Goal: Task Accomplishment & Management: Complete application form

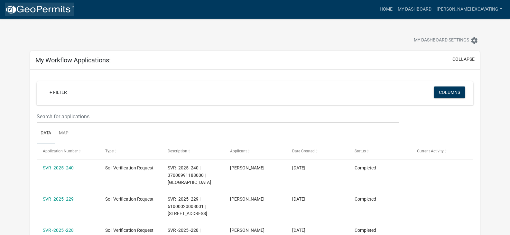
click at [31, 5] on img at bounding box center [39, 10] width 69 height 10
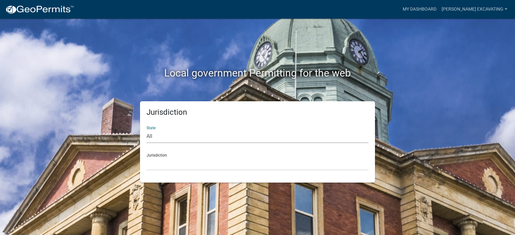
click at [196, 136] on select "All [US_STATE] [US_STATE] [US_STATE] [US_STATE] [US_STATE] [US_STATE] [US_STATE…" at bounding box center [257, 136] width 222 height 13
select select "[US_STATE]"
click at [146, 130] on select "All [US_STATE] [US_STATE] [US_STATE] [US_STATE] [US_STATE] [US_STATE] [US_STATE…" at bounding box center [257, 136] width 222 height 13
click at [182, 165] on select "[GEOGRAPHIC_DATA], [US_STATE] [GEOGRAPHIC_DATA], [US_STATE] [GEOGRAPHIC_DATA], …" at bounding box center [257, 163] width 222 height 13
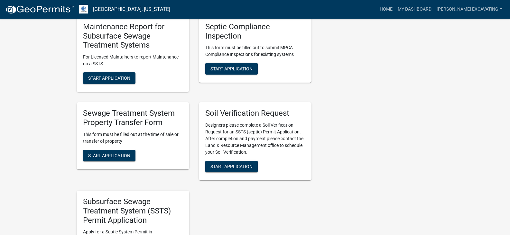
scroll to position [478, 0]
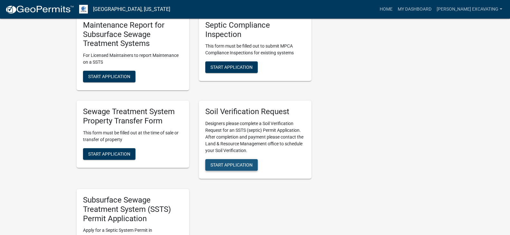
click at [246, 170] on button "Start Application" at bounding box center [231, 165] width 52 height 12
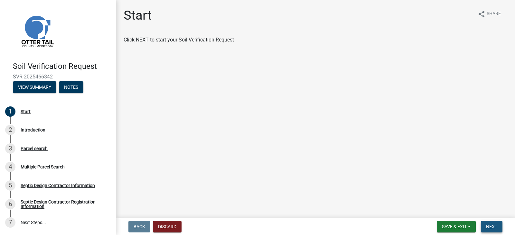
click at [488, 227] on span "Next" at bounding box center [491, 226] width 11 height 5
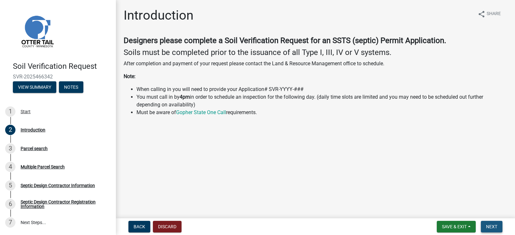
click at [488, 227] on span "Next" at bounding box center [491, 226] width 11 height 5
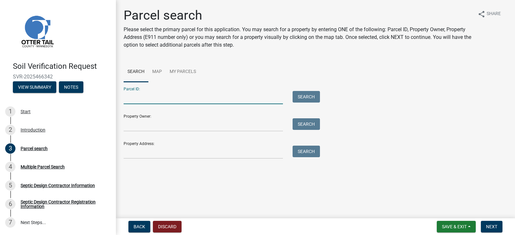
click at [140, 100] on input "Parcel ID:" at bounding box center [203, 97] width 159 height 13
click at [136, 152] on input "Property Address:" at bounding box center [203, 152] width 159 height 13
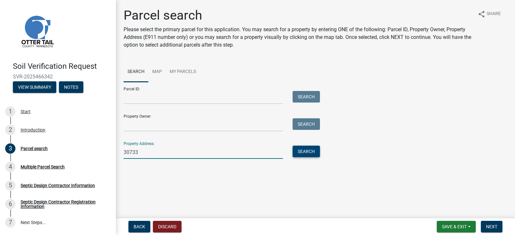
type input "30733"
click at [303, 152] on button "Search" at bounding box center [305, 152] width 27 height 12
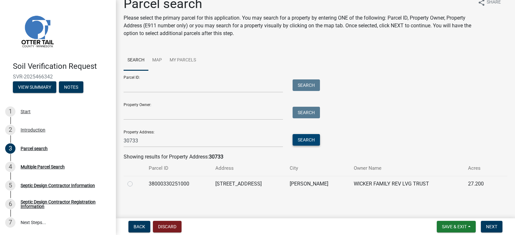
scroll to position [13, 0]
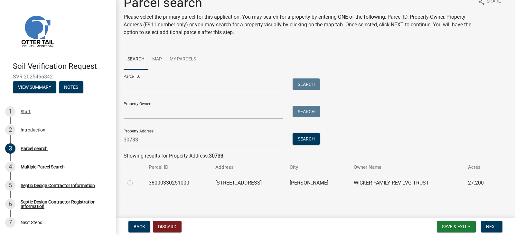
click at [135, 179] on label at bounding box center [135, 179] width 0 height 0
click at [135, 183] on input "radio" at bounding box center [137, 181] width 4 height 4
radio input "true"
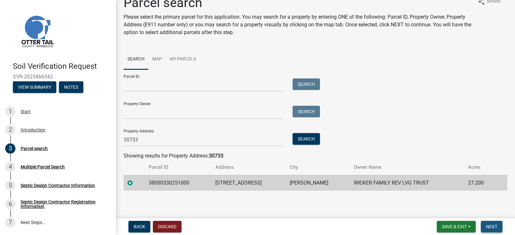
click at [494, 228] on span "Next" at bounding box center [491, 226] width 11 height 5
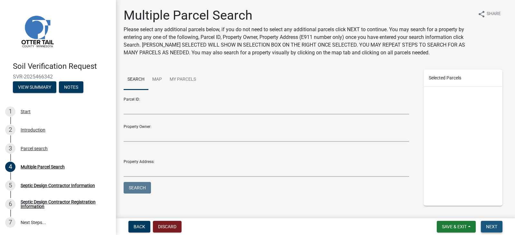
click at [494, 228] on span "Next" at bounding box center [491, 226] width 11 height 5
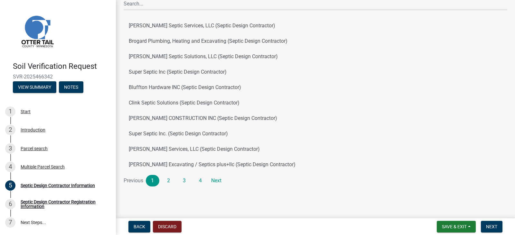
scroll to position [75, 0]
click at [157, 163] on button "[PERSON_NAME] Excavating / Septics plus+llc (Septic Design Contractor)" at bounding box center [316, 163] width 384 height 15
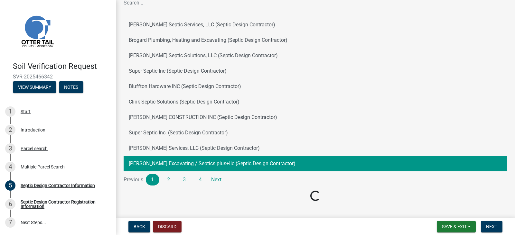
click at [157, 163] on button "[PERSON_NAME] Excavating / Septics plus+llc (Septic Design Contractor)" at bounding box center [316, 163] width 384 height 15
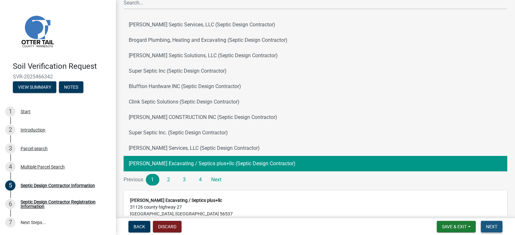
click at [490, 225] on span "Next" at bounding box center [491, 226] width 11 height 5
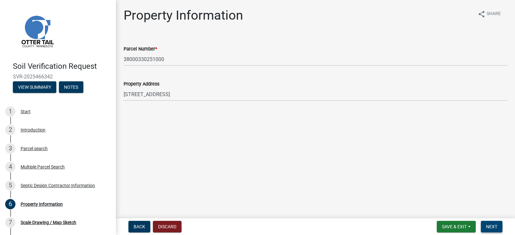
click at [490, 225] on span "Next" at bounding box center [491, 226] width 11 height 5
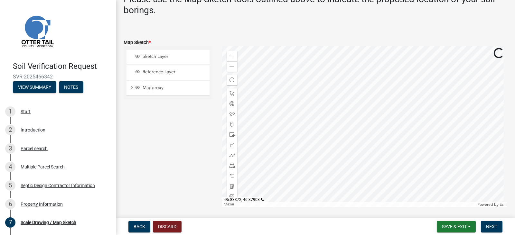
scroll to position [152, 0]
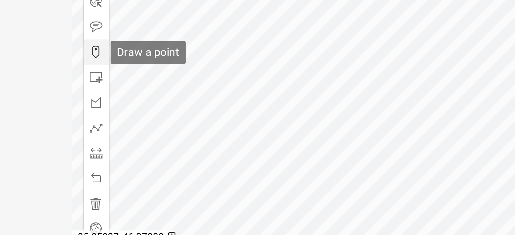
click at [230, 121] on span at bounding box center [231, 120] width 5 height 5
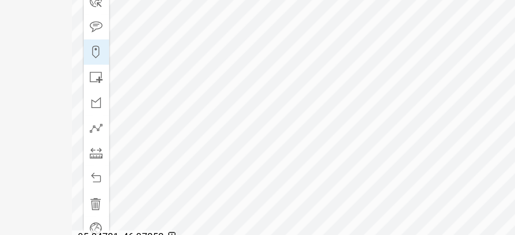
click at [342, 141] on div at bounding box center [364, 122] width 285 height 161
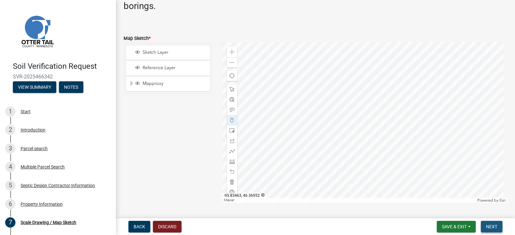
click at [495, 227] on span "Next" at bounding box center [491, 226] width 11 height 5
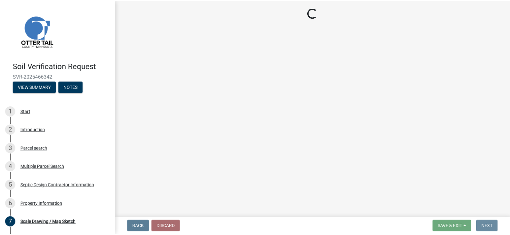
scroll to position [0, 0]
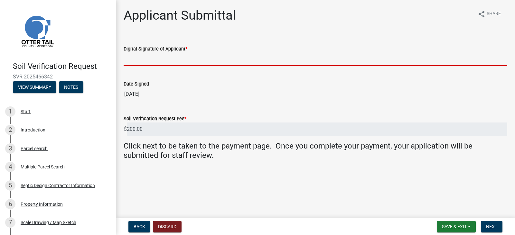
click at [145, 61] on input "Digital Signature of Applicant *" at bounding box center [316, 59] width 384 height 13
type input "[PERSON_NAME]"
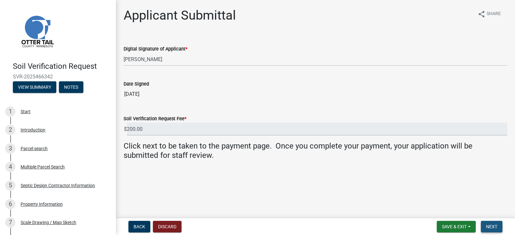
click at [494, 227] on span "Next" at bounding box center [491, 226] width 11 height 5
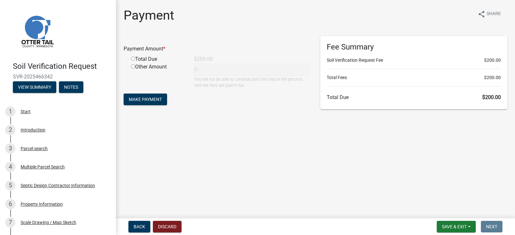
click at [133, 58] on input "radio" at bounding box center [133, 59] width 4 height 4
radio input "true"
type input "200"
click at [164, 100] on button "Make Payment" at bounding box center [145, 100] width 43 height 12
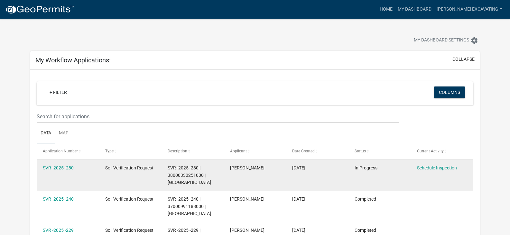
click at [207, 176] on div "SVR -2025 -280 | 38000330251000 | [GEOGRAPHIC_DATA]" at bounding box center [193, 175] width 50 height 22
click at [70, 169] on link "SVR -2025 -280" at bounding box center [58, 167] width 31 height 5
click at [183, 180] on span "SVR -2025 -280 | 38000330251000 | [GEOGRAPHIC_DATA]" at bounding box center [189, 175] width 43 height 20
click at [446, 169] on link "Schedule Inspection" at bounding box center [437, 167] width 40 height 5
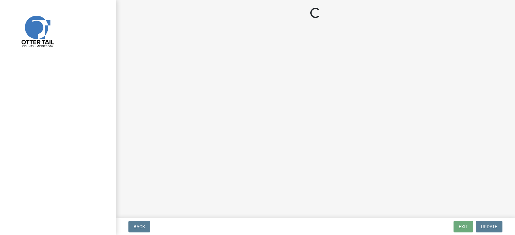
click at [446, 169] on main "Loading..." at bounding box center [315, 108] width 399 height 216
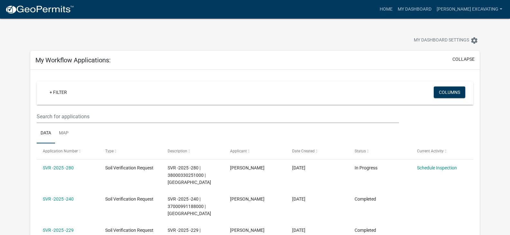
click at [116, 133] on ul "Data Map" at bounding box center [255, 133] width 437 height 20
